Goal: Communication & Community: Answer question/provide support

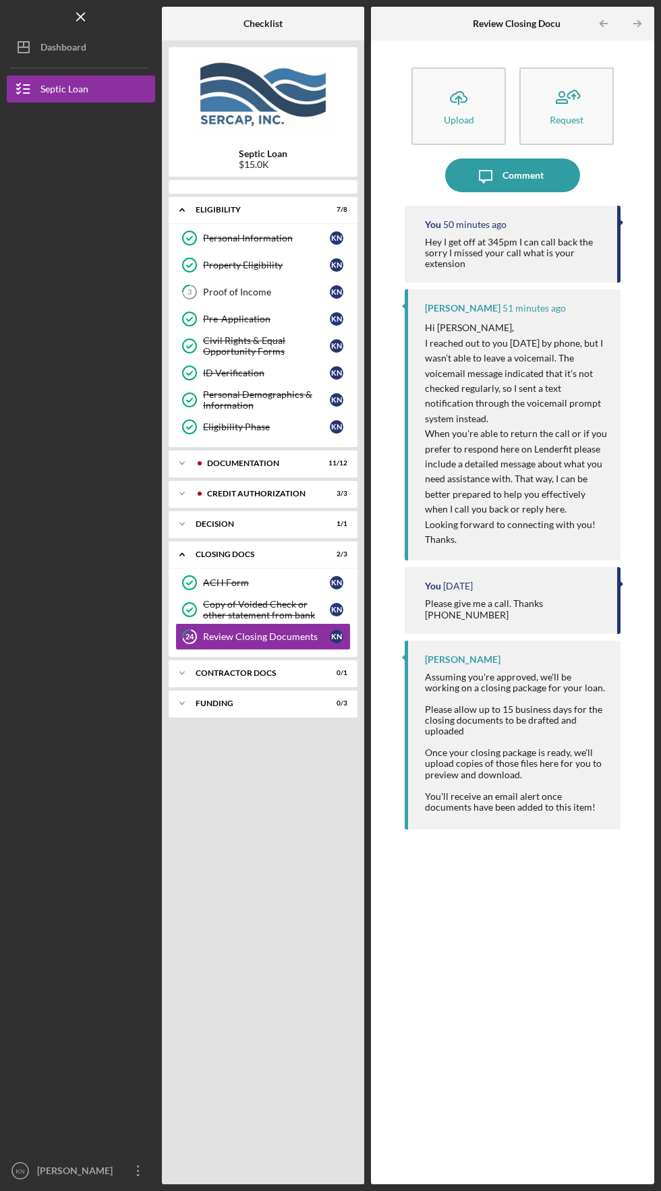
scroll to position [47, 0]
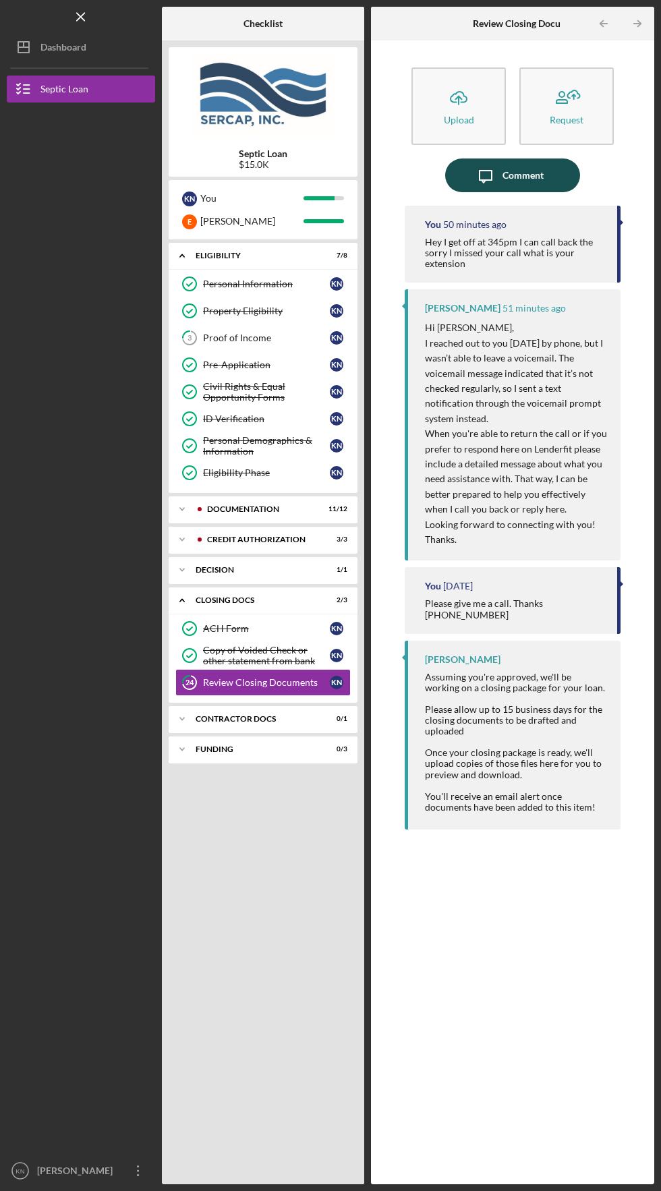
click at [527, 158] on div "Comment" at bounding box center [522, 175] width 41 height 34
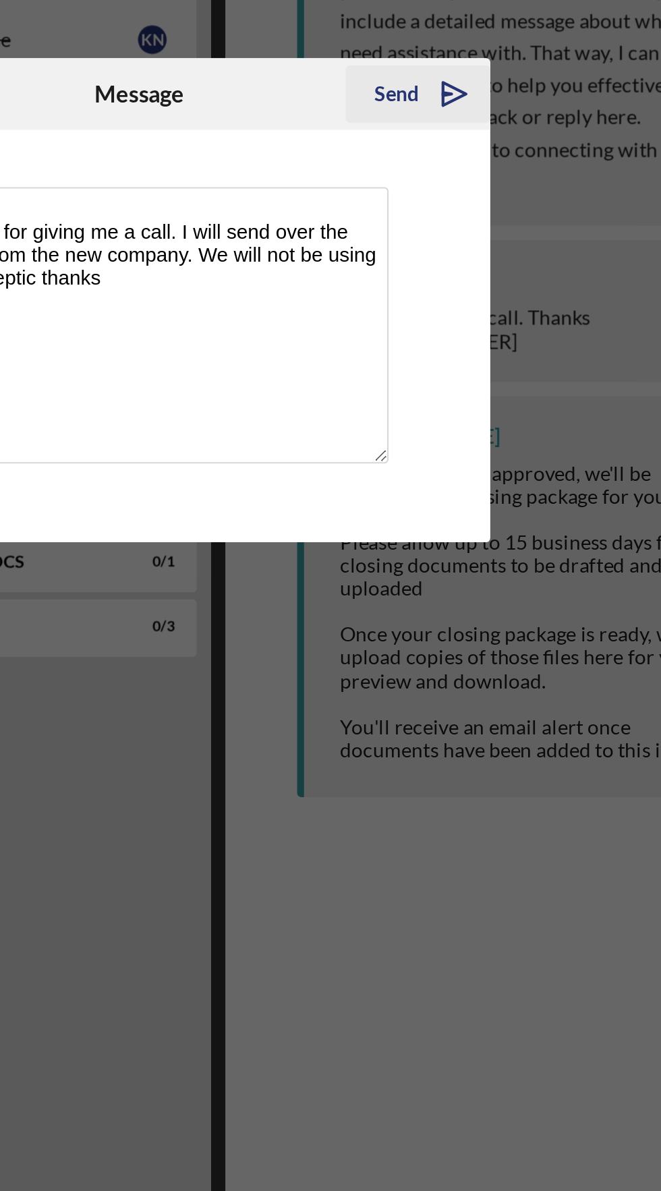
type textarea "Thank you for giving me a call. I will send over the estimate from the new comp…"
click at [463, 506] on icon "Icon/icon-invite-send" at bounding box center [479, 499] width 34 height 34
